Goal: Transaction & Acquisition: Purchase product/service

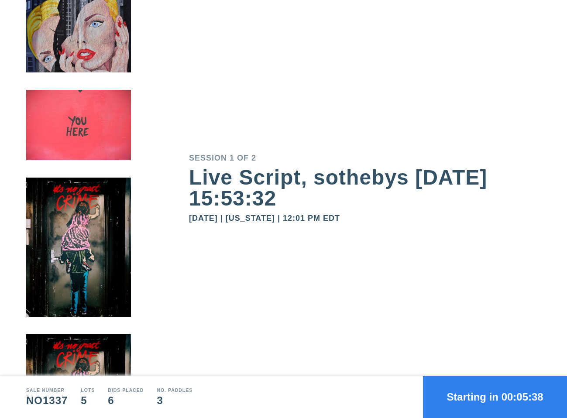
click at [461, 395] on button "Starting in 00:05:38" at bounding box center [495, 397] width 144 height 42
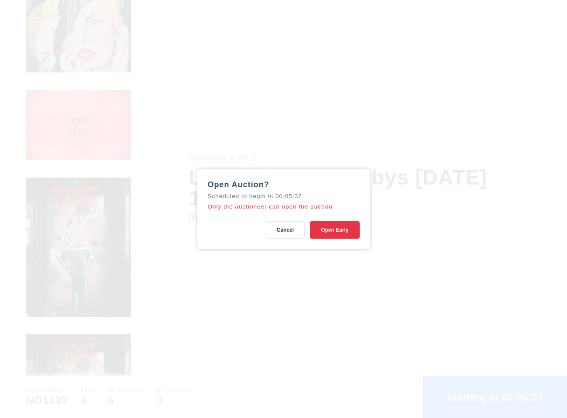
click at [341, 233] on button "Open Early" at bounding box center [334, 229] width 49 height 17
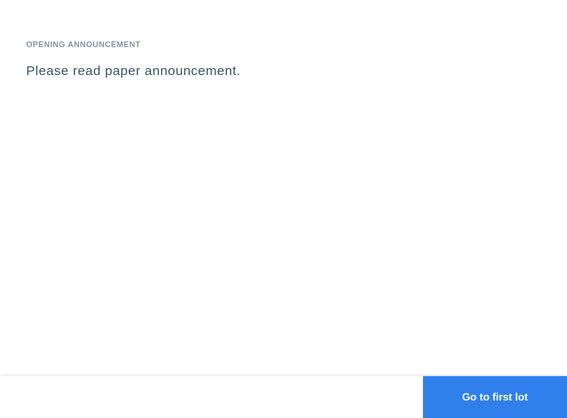
click at [409, 285] on div "Opening Announcement Please read paper announcement." at bounding box center [283, 188] width 567 height 376
click at [495, 401] on button "Go to first lot" at bounding box center [495, 397] width 144 height 42
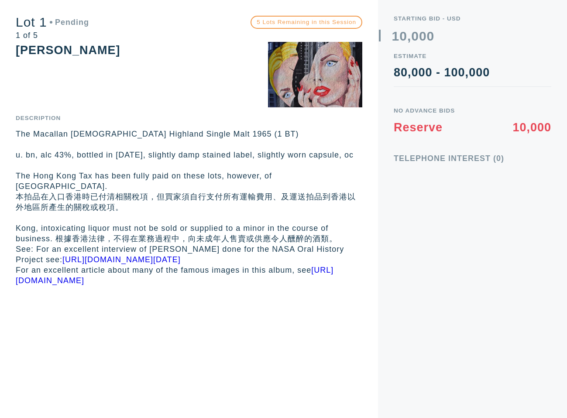
click at [360, 199] on p "本拍品在入口香港時已付清相關稅項，但買家須自行支付所有運輸費用、及運送拍品到香港以外地區所產生的關稅或稅項。" at bounding box center [189, 202] width 346 height 21
